Goal: Information Seeking & Learning: Learn about a topic

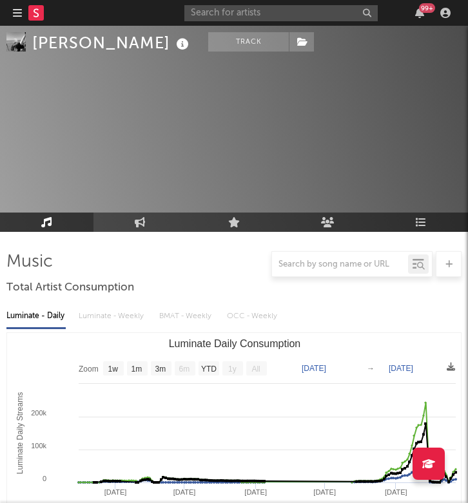
select select "1w"
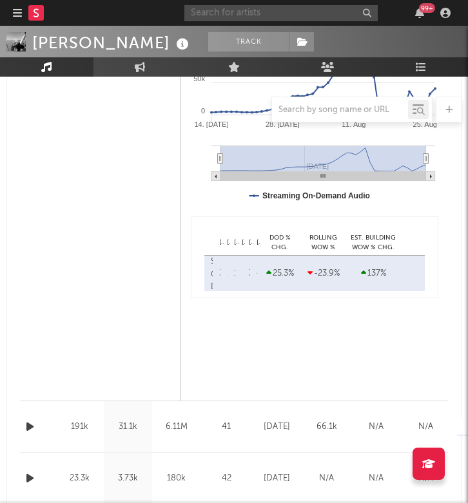
click at [305, 10] on input "text" at bounding box center [280, 13] width 193 height 16
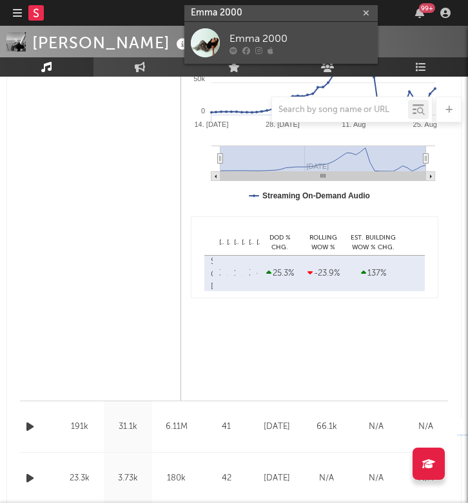
type input "Emma 2000"
click at [287, 35] on div "Emma 2000" at bounding box center [300, 38] width 142 height 15
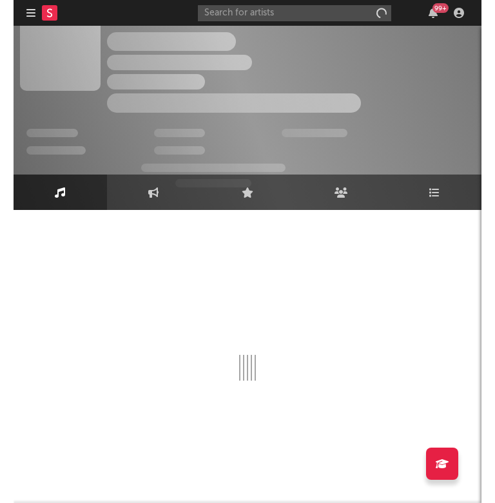
scroll to position [22, 0]
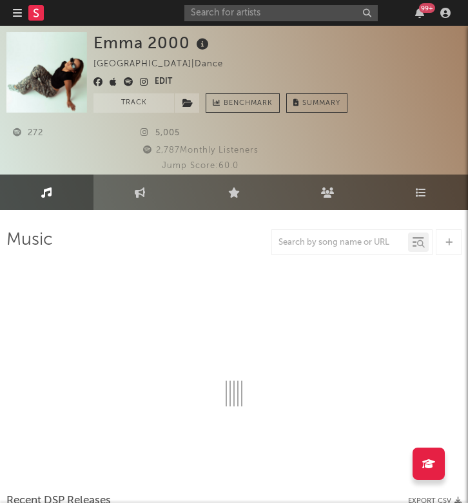
select select "1w"
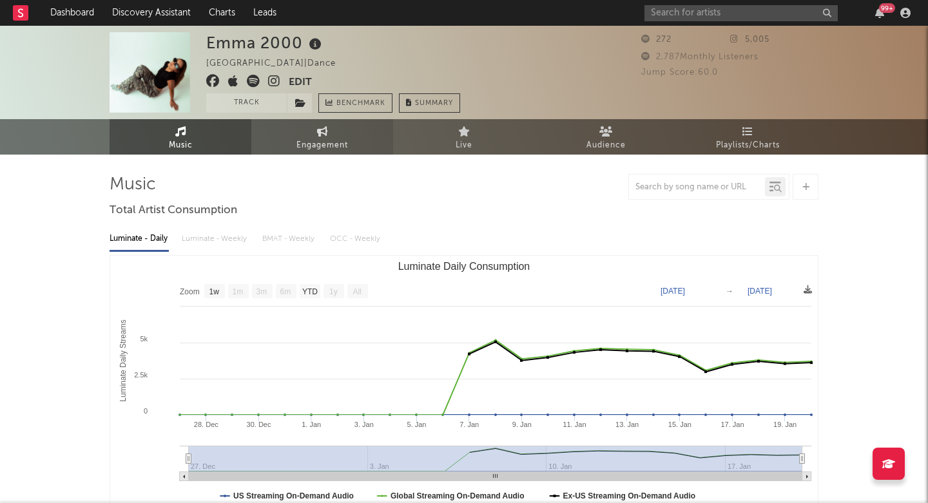
scroll to position [0, 0]
click at [326, 144] on span "Engagement" at bounding box center [322, 145] width 52 height 15
select select "1w"
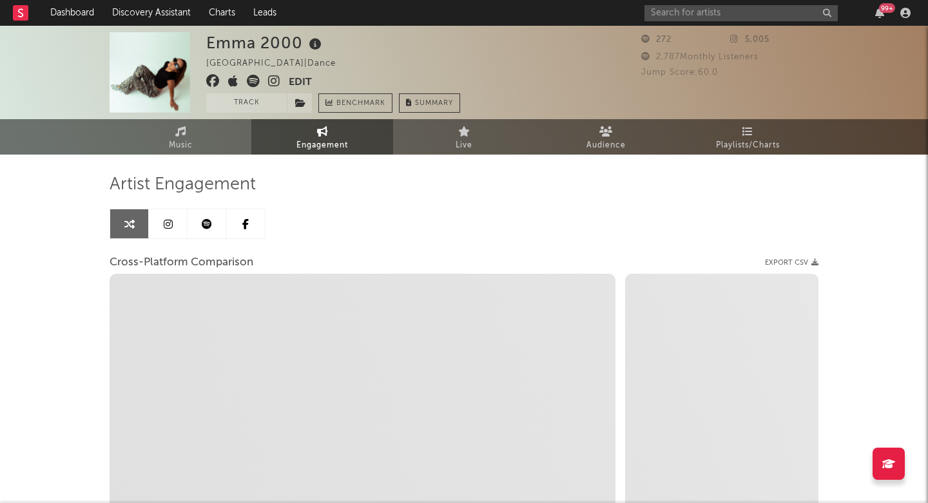
select select "1m"
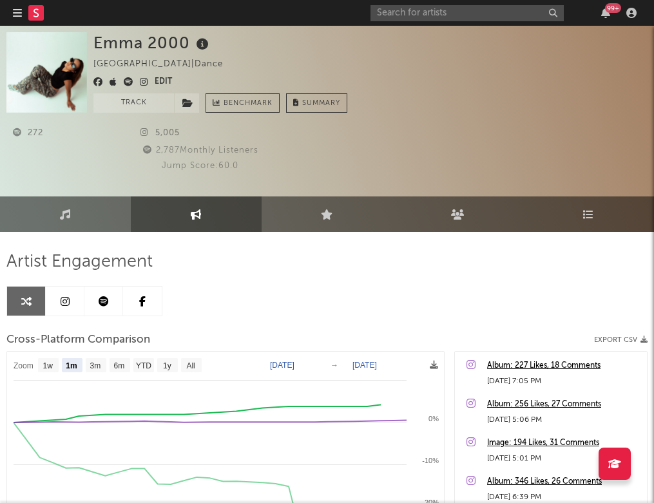
select select "1m"
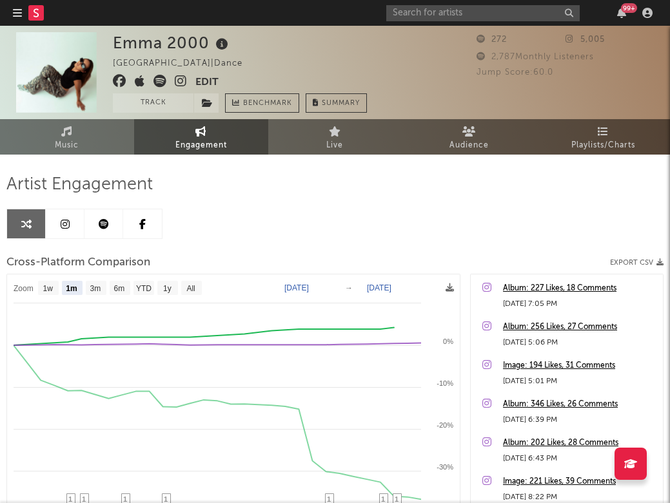
select select "1m"
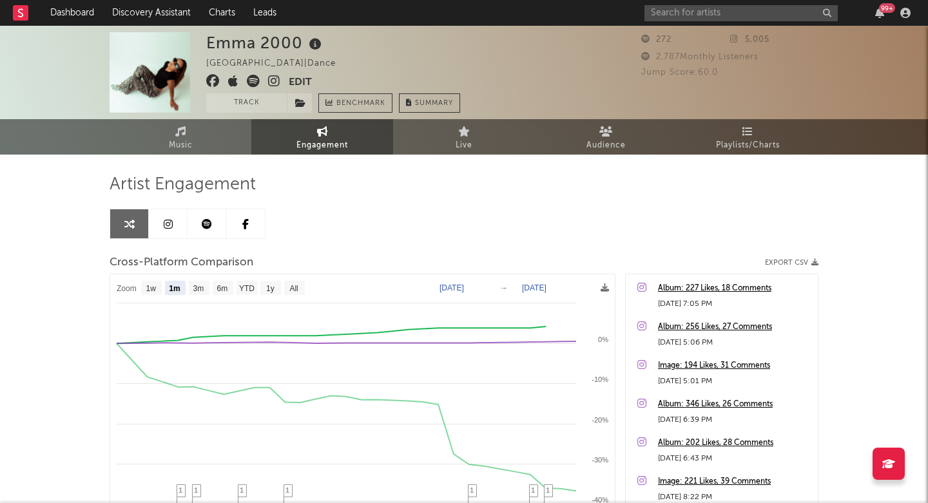
select select "1m"
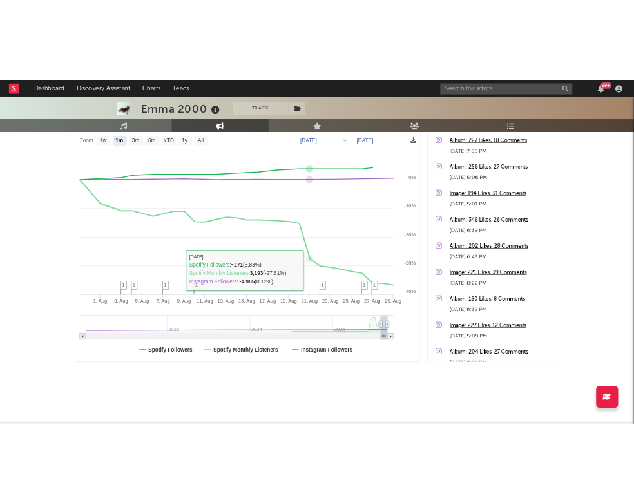
scroll to position [199, 0]
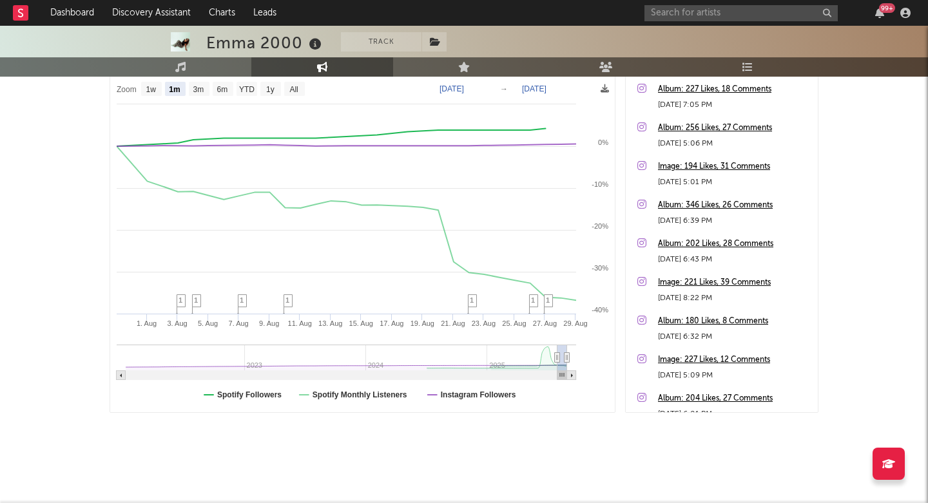
drag, startPoint x: 3, startPoint y: 387, endPoint x: 130, endPoint y: 385, distance: 127.0
click at [133, 385] on div "[PERSON_NAME] 2000 Track [GEOGRAPHIC_DATA] | Dance Edit Track Benchmark Summary…" at bounding box center [464, 165] width 928 height 677
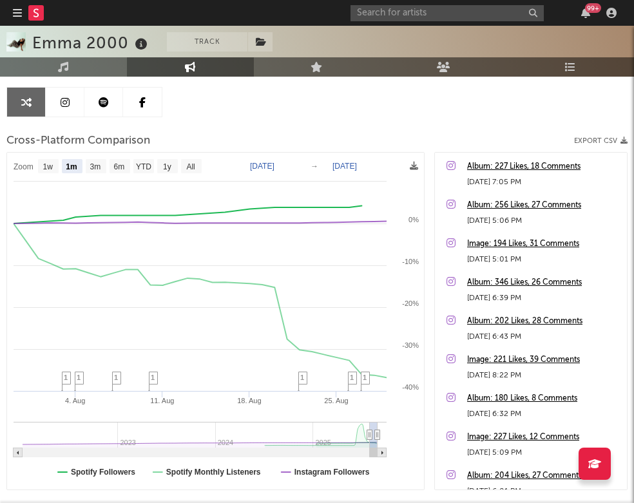
select select "1m"
